Goal: Information Seeking & Learning: Compare options

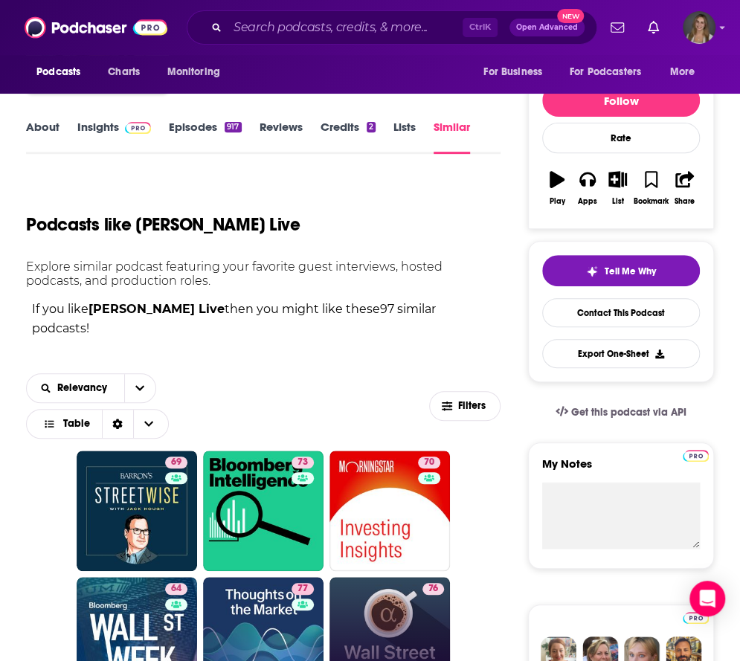
scroll to position [149, 0]
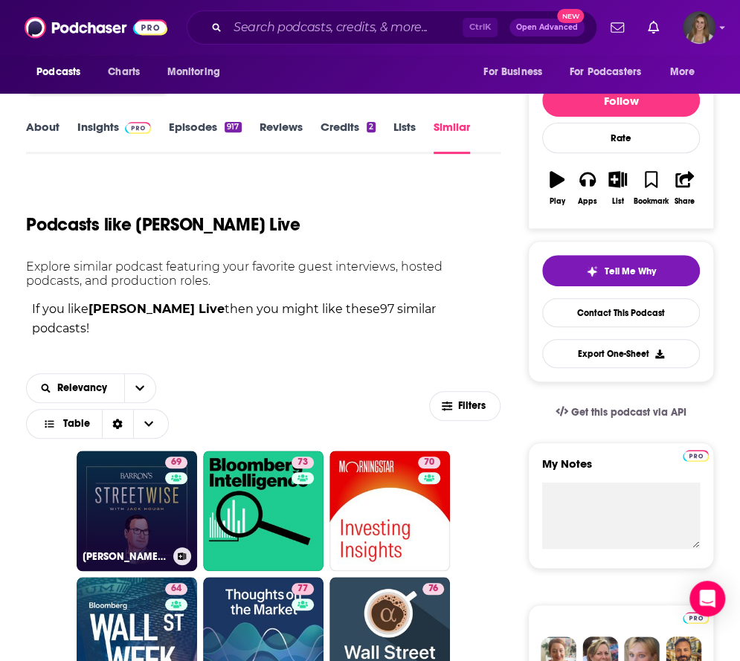
click at [174, 501] on div "69" at bounding box center [178, 502] width 26 height 91
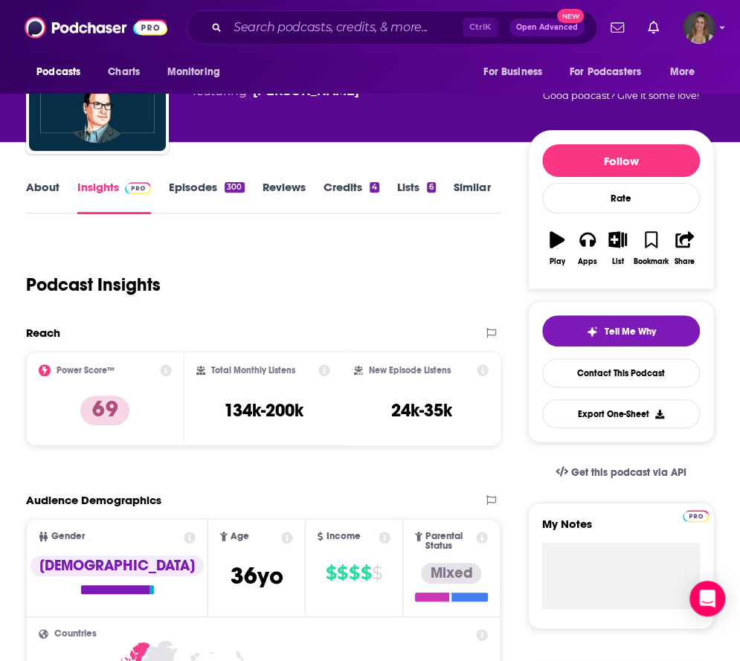
scroll to position [74, 0]
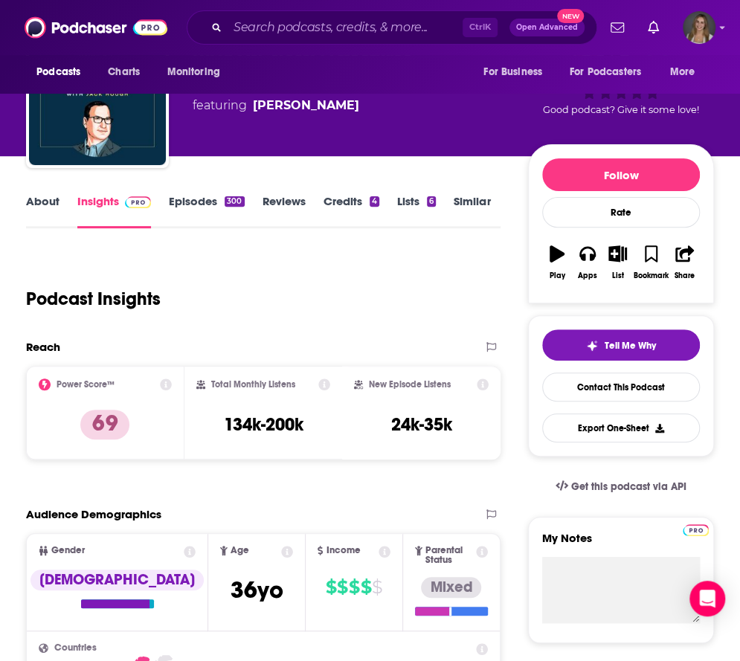
click at [42, 198] on link "About" at bounding box center [42, 211] width 33 height 34
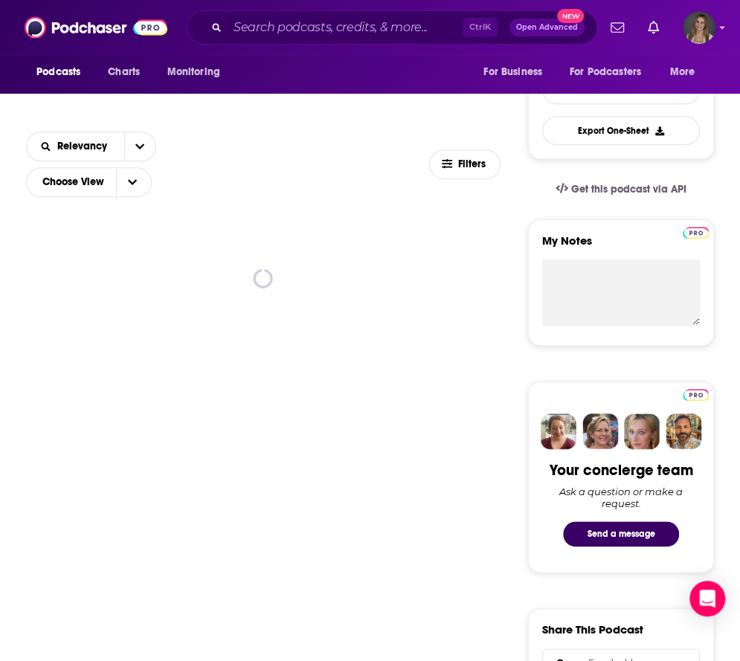
scroll to position [670, 0]
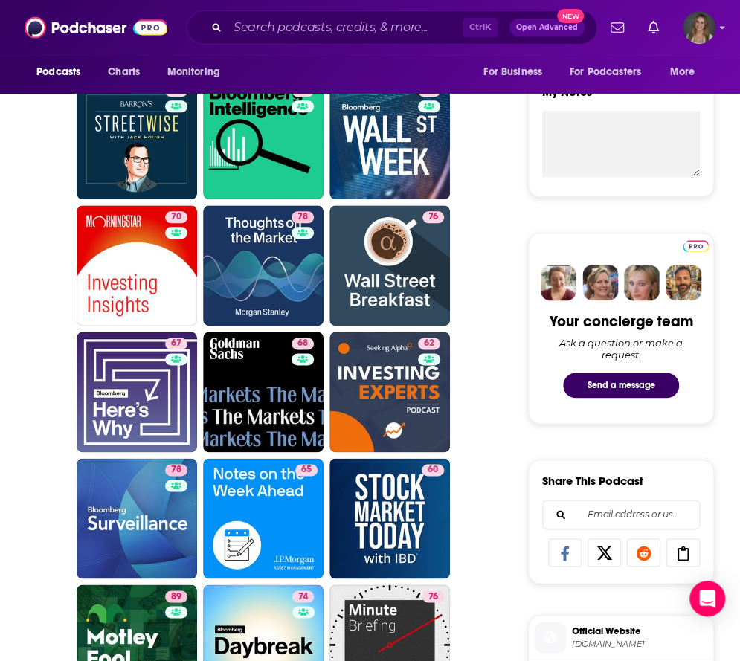
scroll to position [446, 0]
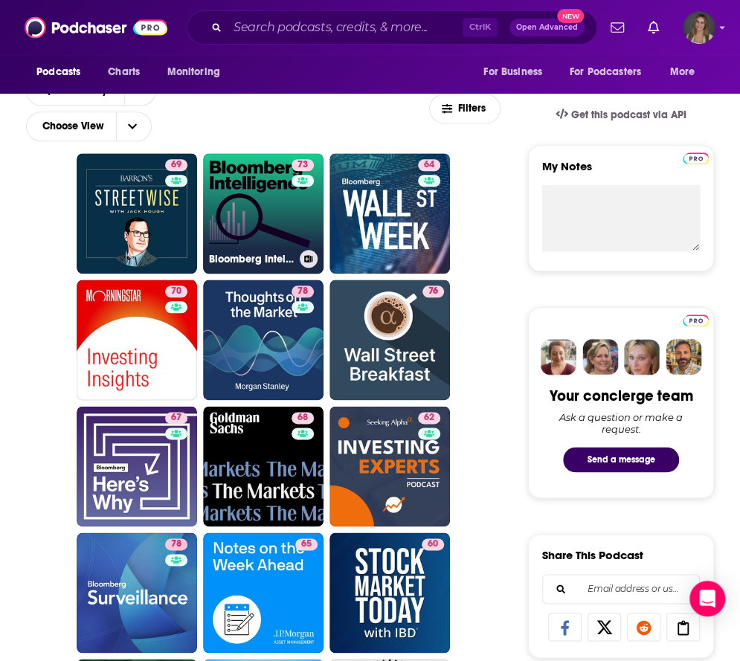
click at [279, 202] on link "73 Bloomberg Intelligence" at bounding box center [263, 213] width 121 height 121
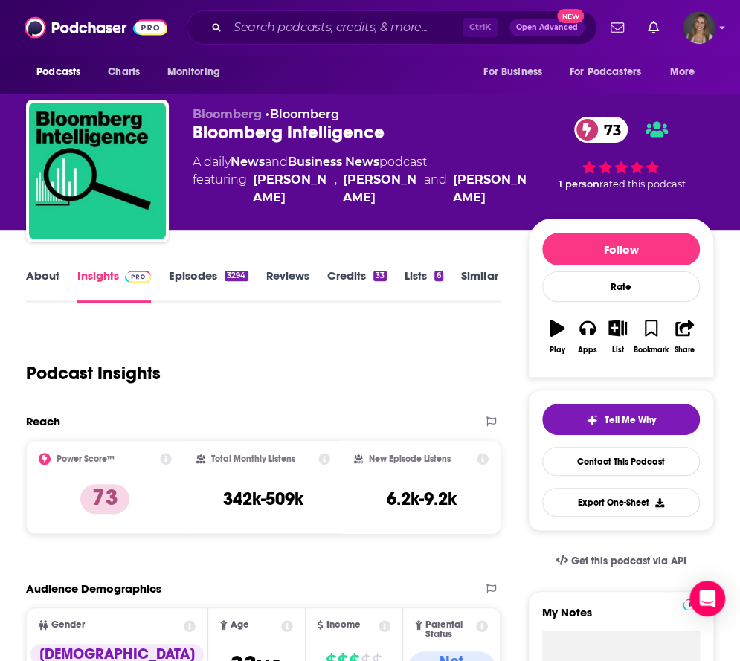
click at [52, 276] on link "About" at bounding box center [42, 286] width 33 height 34
